Goal: Information Seeking & Learning: Learn about a topic

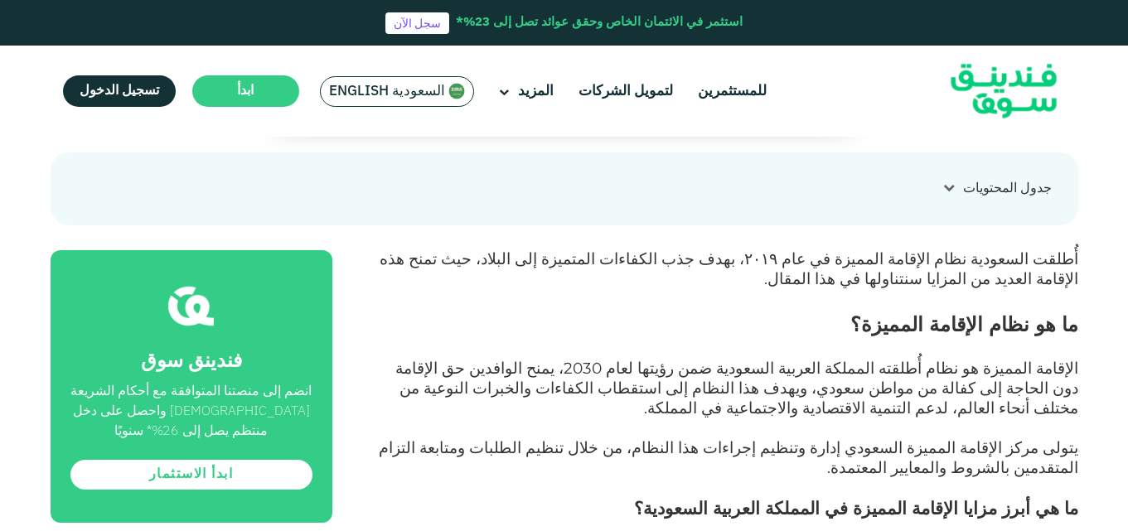
scroll to position [564, 0]
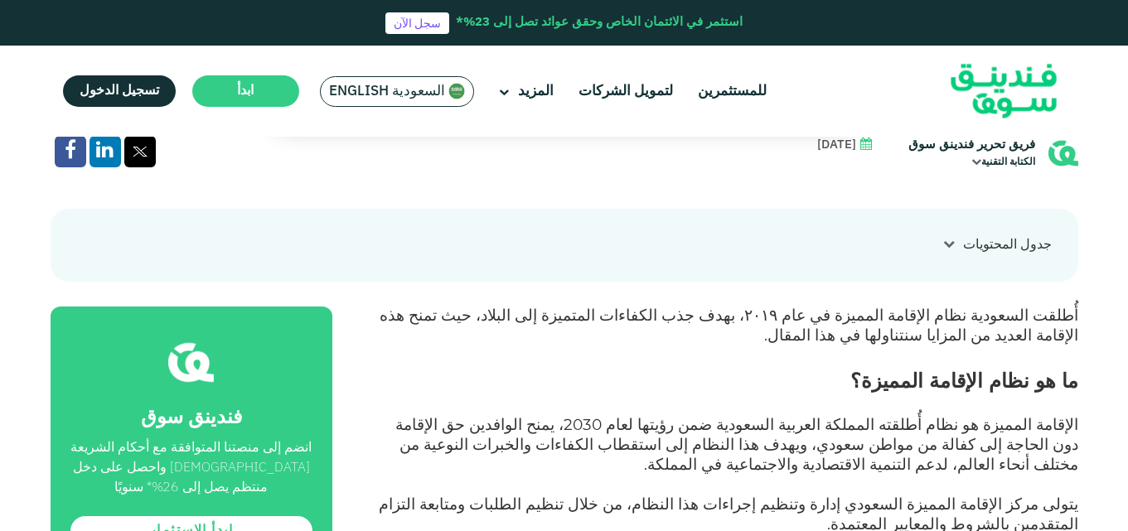
scroll to position [696, 0]
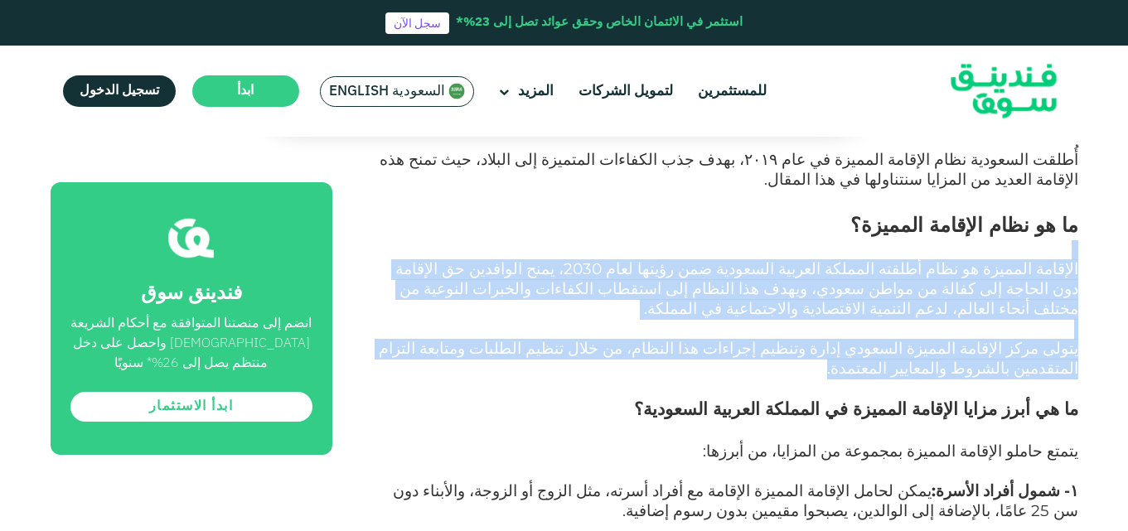
drag, startPoint x: 1075, startPoint y: 206, endPoint x: 1015, endPoint y: 299, distance: 111.5
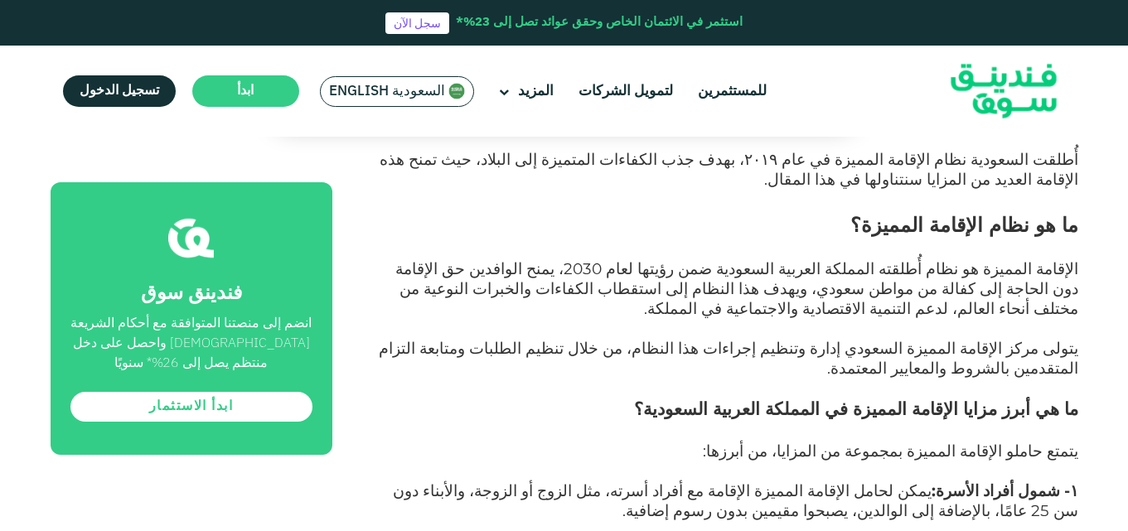
drag, startPoint x: 1015, startPoint y: 299, endPoint x: 1069, endPoint y: 211, distance: 104.2
click at [1069, 259] on span "الإقامة المميزة هو نظام أُطلقته المملكة العربية السعودية ضمن رؤيتها لعام 2030، …" at bounding box center [736, 288] width 683 height 59
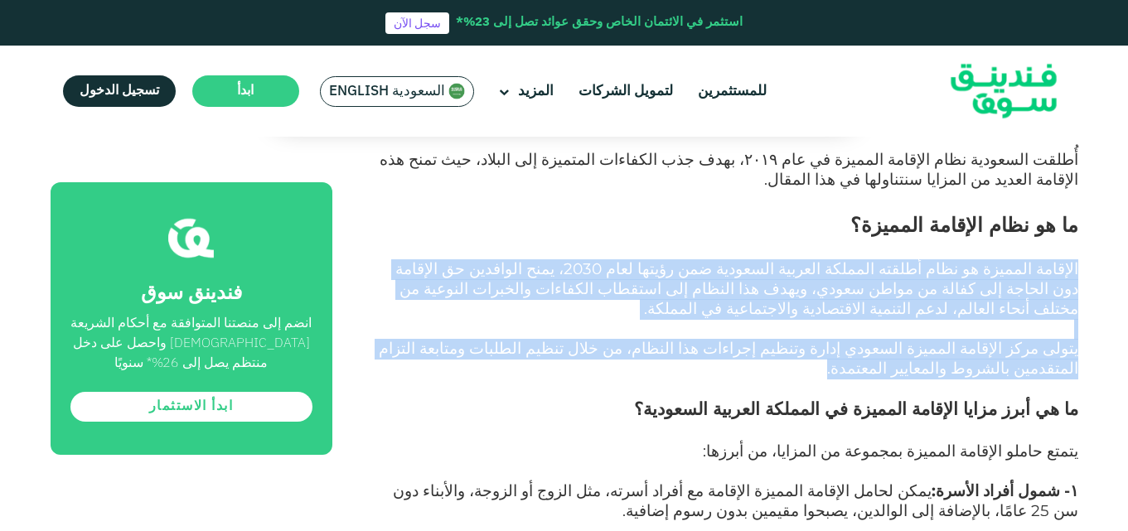
drag, startPoint x: 1078, startPoint y: 211, endPoint x: 838, endPoint y: 289, distance: 251.9
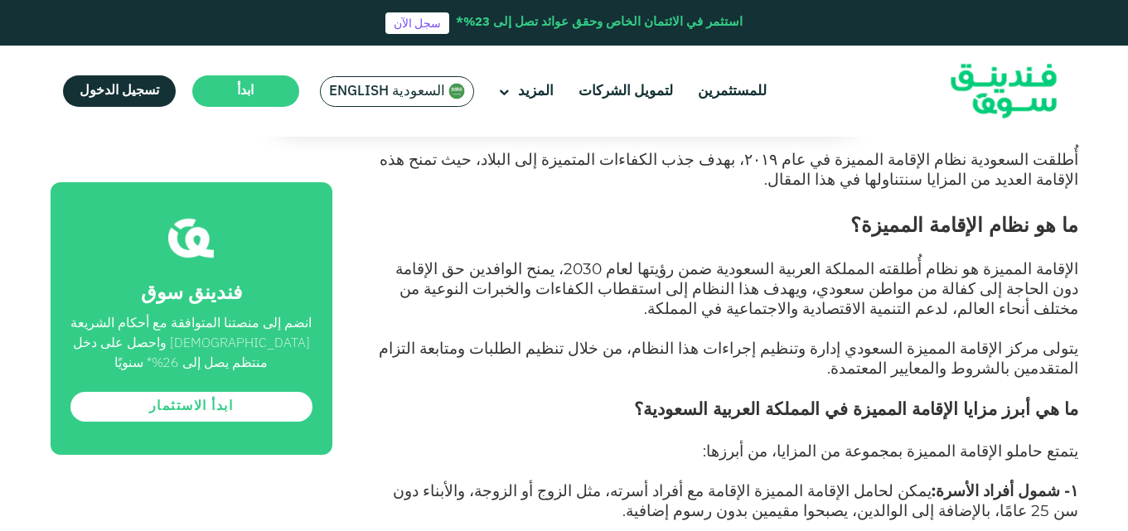
drag, startPoint x: 838, startPoint y: 289, endPoint x: 875, endPoint y: 240, distance: 61.5
click at [875, 259] on span "الإقامة المميزة هو نظام أُطلقته المملكة العربية السعودية ضمن رؤيتها لعام 2030، …" at bounding box center [736, 288] width 683 height 59
click at [705, 240] on p at bounding box center [724, 250] width 709 height 20
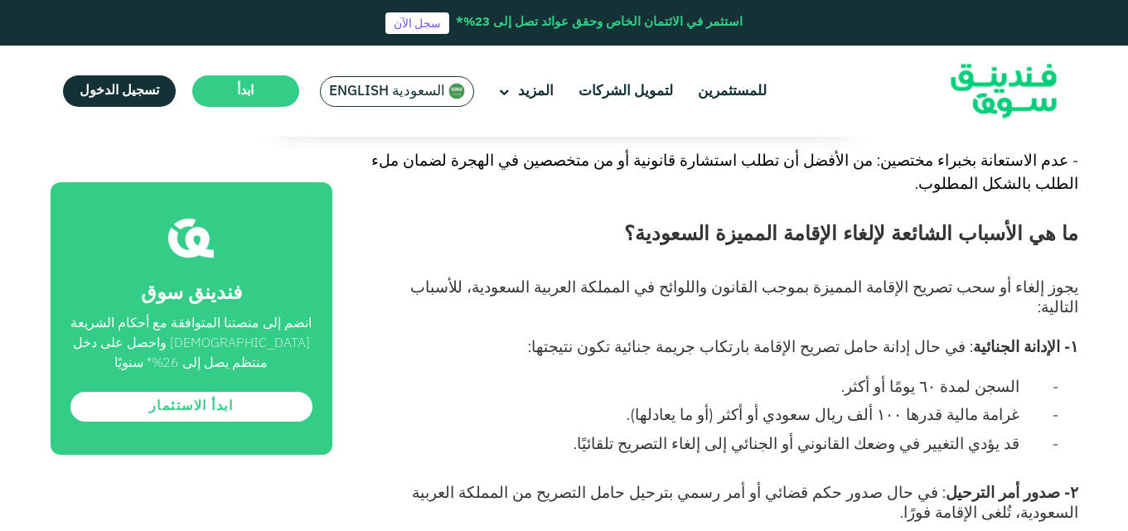
scroll to position [10975, 0]
